Goal: Find specific page/section: Find specific page/section

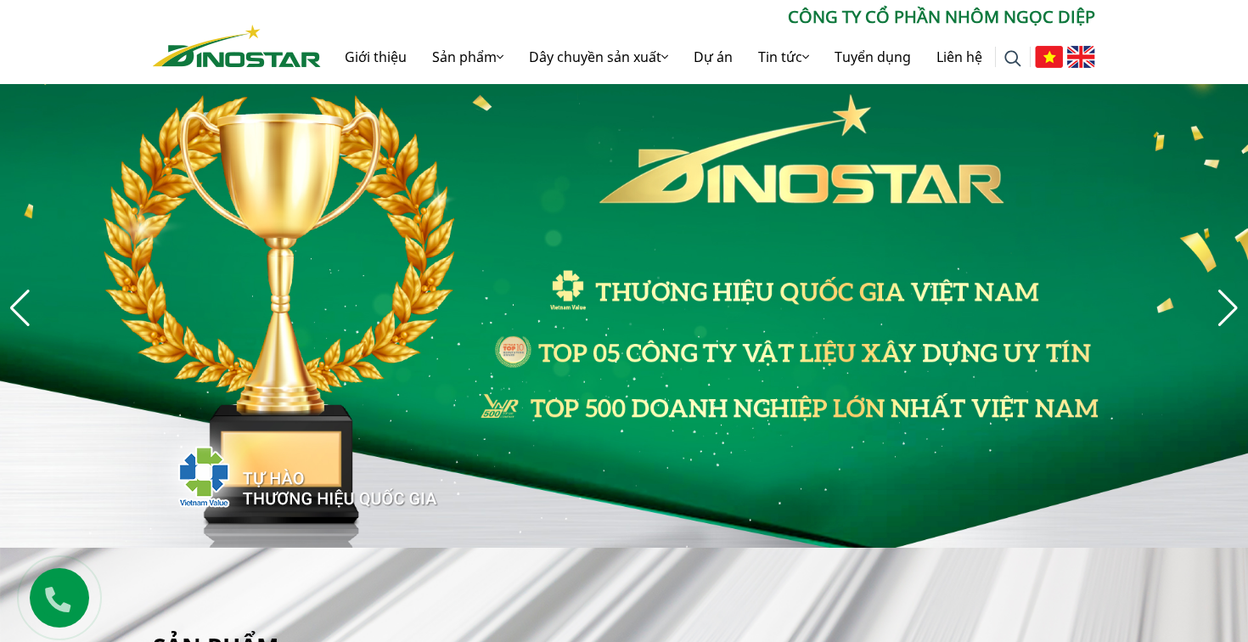
click at [1081, 49] on img at bounding box center [1081, 57] width 28 height 22
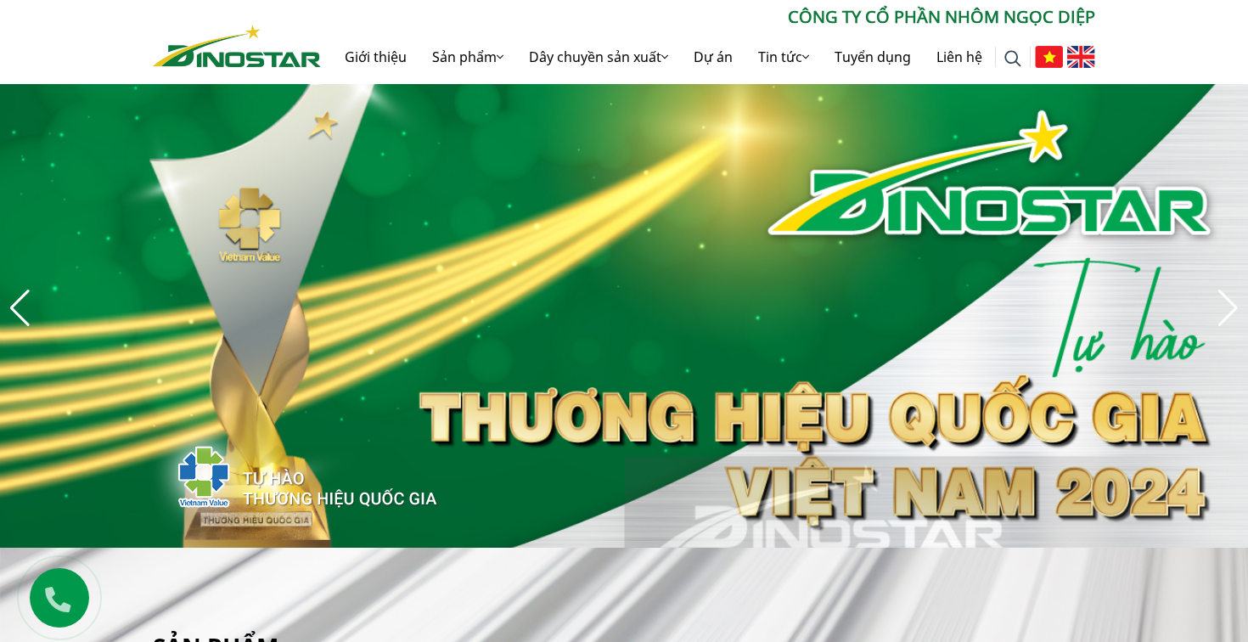
click at [1081, 49] on img at bounding box center [1081, 57] width 28 height 22
click at [1076, 63] on img at bounding box center [1081, 57] width 28 height 22
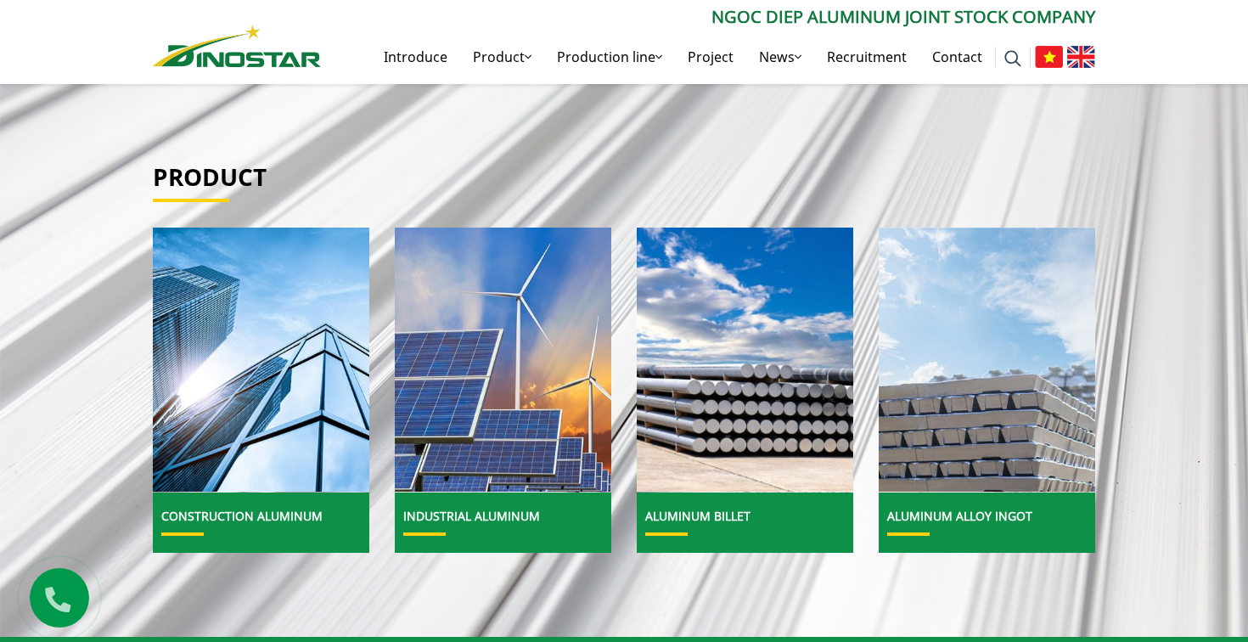
scroll to position [473, 0]
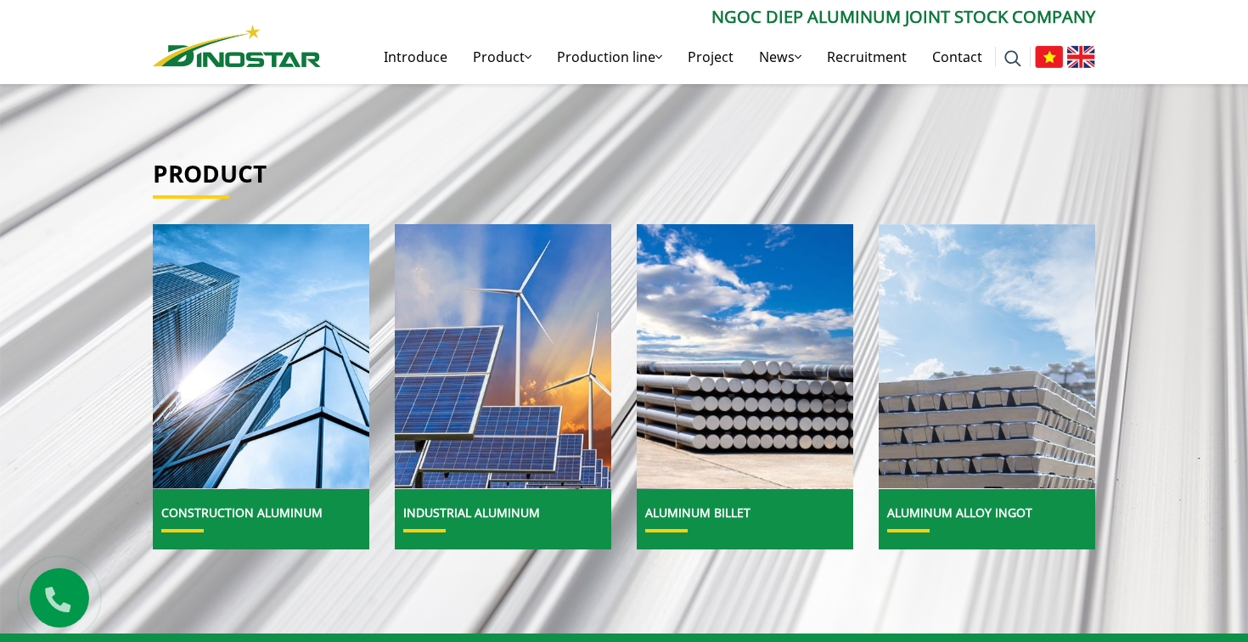
click at [669, 154] on div "Product Construction Aluminum" at bounding box center [624, 354] width 1248 height 559
click at [732, 61] on font "Project" at bounding box center [711, 57] width 46 height 19
click at [721, 68] on link "Project" at bounding box center [710, 57] width 71 height 54
